Goal: Information Seeking & Learning: Learn about a topic

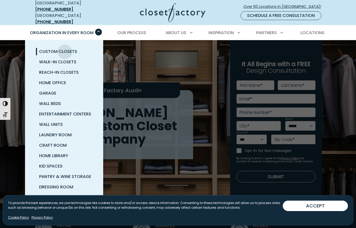
click at [65, 49] on span "Custom Closets" at bounding box center [58, 52] width 38 height 6
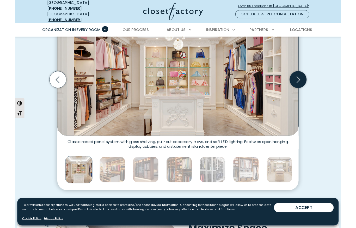
scroll to position [192, 0]
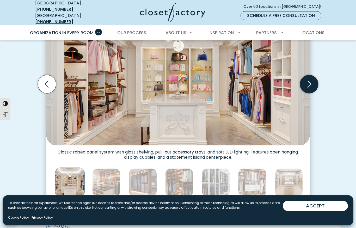
click at [311, 81] on icon "Next slide" at bounding box center [309, 84] width 18 height 18
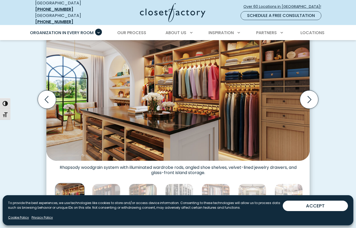
scroll to position [175, 0]
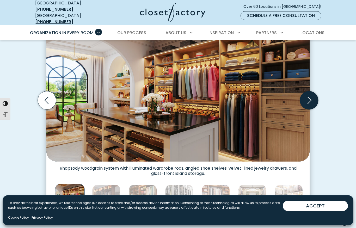
click at [308, 96] on icon "Next slide" at bounding box center [309, 100] width 18 height 18
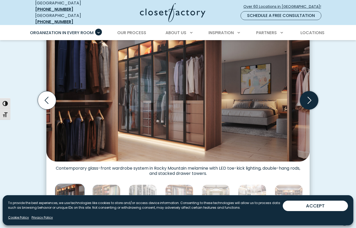
click at [308, 96] on icon "Next slide" at bounding box center [309, 100] width 18 height 18
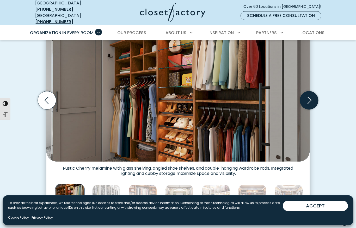
click at [309, 96] on icon "Next slide" at bounding box center [309, 100] width 18 height 18
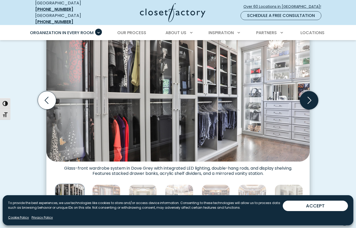
click at [308, 96] on icon "Next slide" at bounding box center [309, 100] width 18 height 18
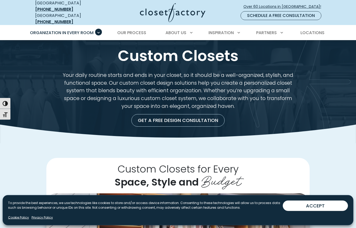
scroll to position [2, 0]
